Goal: Information Seeking & Learning: Learn about a topic

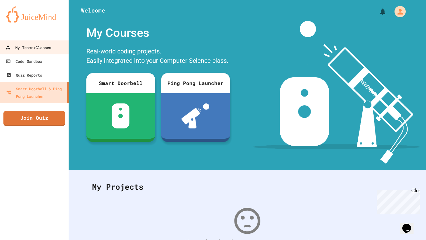
click at [38, 54] on link "My Teams/Classes" at bounding box center [34, 47] width 71 height 14
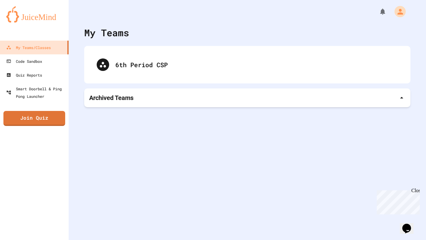
click at [125, 78] on div "6th Period CSP" at bounding box center [247, 64] width 326 height 37
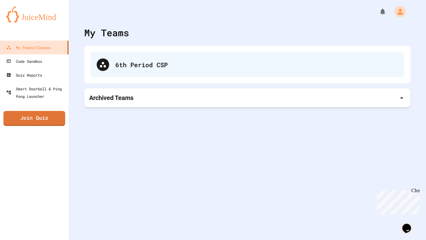
click at [126, 61] on div "6th Period CSP" at bounding box center [256, 64] width 283 height 9
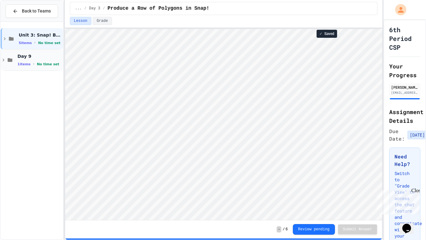
click at [36, 52] on div "Day 9 1 items • No time set" at bounding box center [32, 59] width 62 height 21
click at [46, 73] on div "Operators and Variables No time set" at bounding box center [34, 80] width 57 height 21
